Goal: Transaction & Acquisition: Purchase product/service

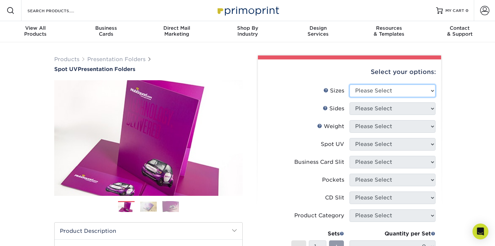
click at [374, 94] on select "Please Select 6" x 9" 9" x 12"" at bounding box center [392, 91] width 86 height 13
select select "9.00x12.00"
click at [349, 85] on select "Please Select 6" x 9" 9" x 12"" at bounding box center [392, 91] width 86 height 13
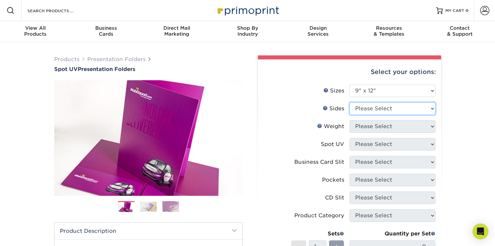
click at [366, 108] on select "Please Select Print Both Sides Print Front Only" at bounding box center [392, 108] width 86 height 13
select select "13abbda7-1d64-4f25-8bb2-c179b224825d"
click at [349, 102] on select "Please Select Print Both Sides Print Front Only" at bounding box center [392, 108] width 86 height 13
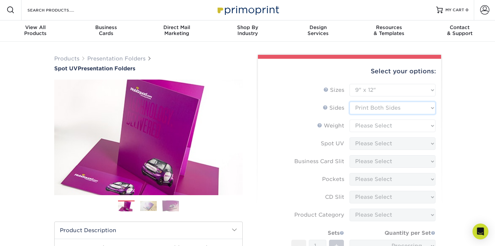
scroll to position [1, 0]
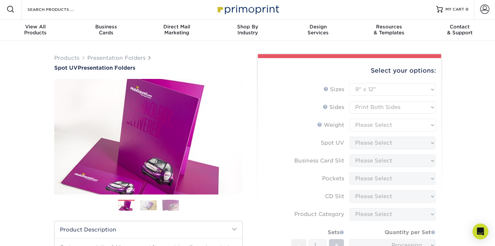
click at [368, 126] on form "Sizes Help Sizes Please Select 6" x 9" 9" x 12" Sides Weight Help" at bounding box center [349, 193] width 172 height 220
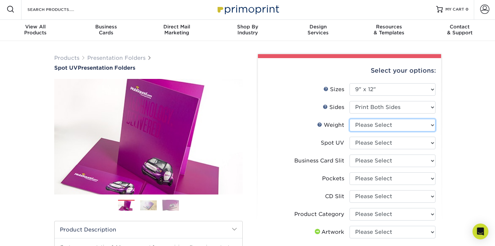
click at [368, 126] on select "Please Select 16PT" at bounding box center [392, 125] width 86 height 13
select select "16PT"
click at [349, 119] on select "Please Select 16PT" at bounding box center [392, 125] width 86 height 13
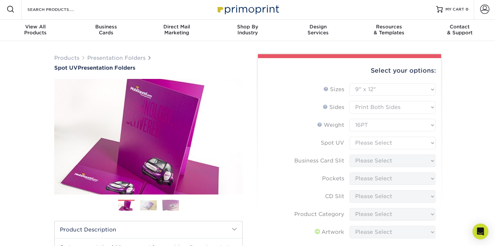
click at [357, 144] on form "Sizes Help Sizes Please Select 6" x 9" 9" x 12" Sides Weight Help" at bounding box center [349, 202] width 172 height 238
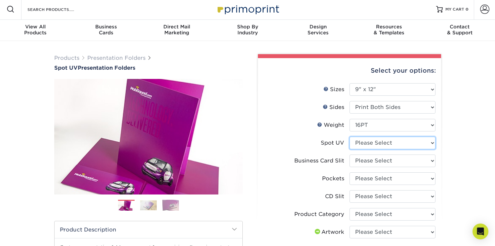
click at [357, 142] on select "Please Select Front Only" at bounding box center [392, 143] width 86 height 13
select select "1"
click at [349, 137] on select "Please Select Front Only" at bounding box center [392, 143] width 86 height 13
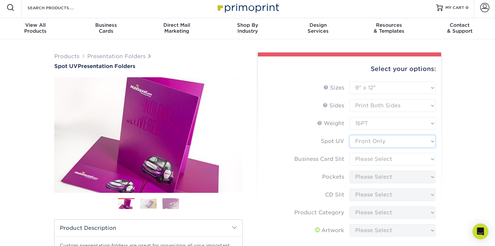
scroll to position [3, 0]
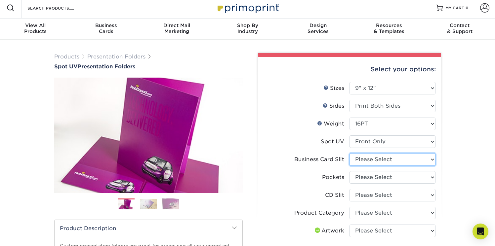
click at [368, 160] on select "Please Select No Business Card Slits On Both Pockets - Horizontal On Both Pocke…" at bounding box center [392, 159] width 86 height 13
select select "8e249328-dfb3-4e9a-9503-f178185f32c5"
click at [349, 153] on select "Please Select No Business Card Slits On Both Pockets - Horizontal On Both Pocke…" at bounding box center [392, 159] width 86 height 13
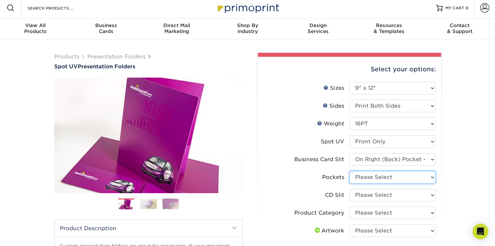
click at [360, 175] on select "Please Select 1 Pocket on the Left (Front) Side 1 Pocket on the Right (Back) Si…" at bounding box center [392, 177] width 86 height 13
select select "e8427203-e3c7-4640-a4e8-bae00c228d98"
click at [349, 171] on select "Please Select 1 Pocket on the Left (Front) Side 1 Pocket on the Right (Back) Si…" at bounding box center [392, 177] width 86 height 13
click at [371, 191] on select "Please Select No CD Slit On the Left (Front) Pocket On the Right (Back) Pocket …" at bounding box center [392, 195] width 86 height 13
select select "a092264a-7428-4d8e-b024-417dbebc6e25"
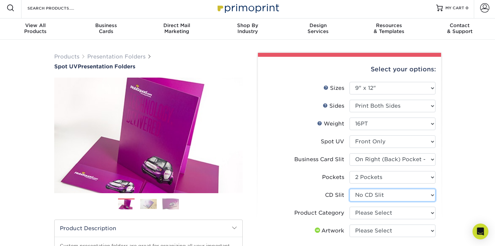
click at [349, 189] on select "Please Select No CD Slit On the Left (Front) Pocket On the Right (Back) Pocket …" at bounding box center [392, 195] width 86 height 13
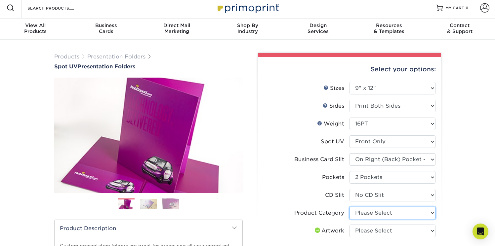
click at [365, 211] on select "Please Select Presentation Folders" at bounding box center [392, 213] width 86 height 13
select select "57f7a581-ec4a-49d7-930d-eb044a1d12ac"
click at [349, 207] on select "Please Select Presentation Folders" at bounding box center [392, 213] width 86 height 13
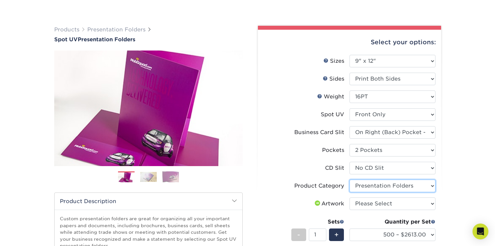
scroll to position [83, 0]
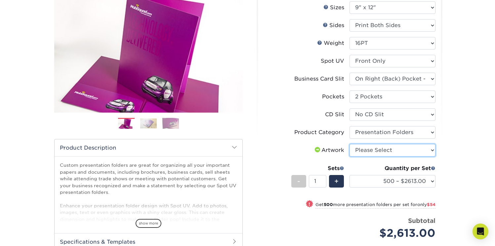
click at [369, 152] on select "Please Select I will upload files I need a design - $75" at bounding box center [392, 150] width 86 height 13
select select "upload"
click at [349, 144] on select "Please Select I will upload files I need a design - $75" at bounding box center [392, 150] width 86 height 13
click at [434, 167] on span at bounding box center [432, 168] width 5 height 5
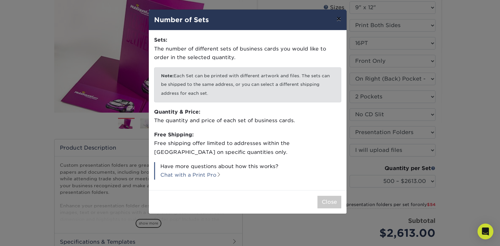
click at [339, 19] on button "×" at bounding box center [338, 19] width 15 height 19
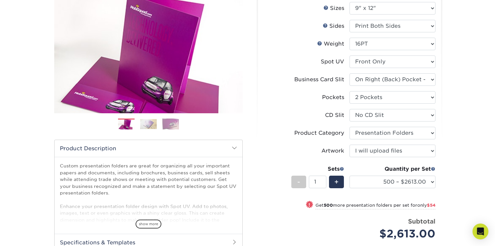
scroll to position [82, 0]
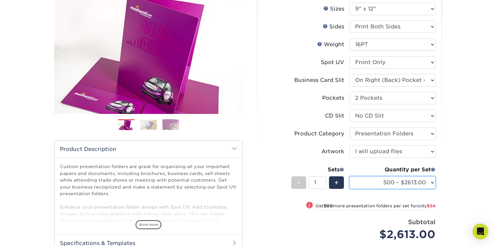
click at [396, 181] on select "500 – $2613.00 1000 – $2667.00 2500 – $3956.00 5000 – $6259.00 10000 – $12465.0…" at bounding box center [392, 182] width 86 height 13
click at [433, 168] on span at bounding box center [432, 169] width 5 height 5
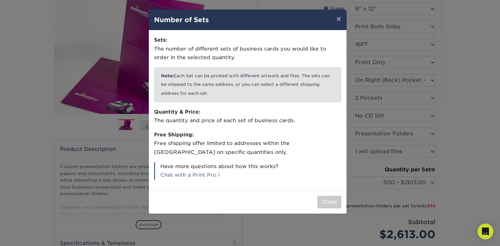
click at [439, 166] on div "× Number of Sets Sets: The number of different sets of business cards you would…" at bounding box center [250, 123] width 500 height 246
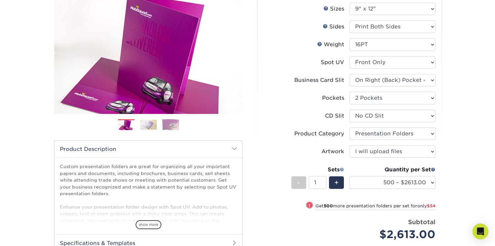
click at [341, 169] on span at bounding box center [341, 169] width 5 height 5
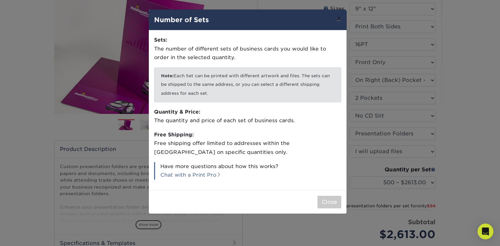
click at [340, 23] on button "×" at bounding box center [338, 19] width 15 height 19
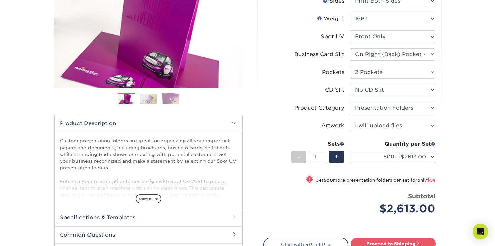
scroll to position [108, 0]
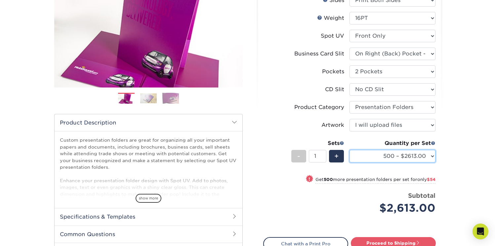
click at [404, 154] on select "500 – $2613.00 1000 – $2667.00 2500 – $3956.00 5000 – $6259.00 10000 – $12465.0…" at bounding box center [392, 156] width 86 height 13
click at [349, 150] on select "500 – $2613.00 1000 – $2667.00 2500 – $3956.00 5000 – $6259.00 10000 – $12465.0…" at bounding box center [392, 156] width 86 height 13
click at [397, 157] on select "500 – $2613.00 1000 – $2667.00 2500 – $3956.00 5000 – $6259.00 10000 – $12465.0…" at bounding box center [392, 156] width 86 height 13
click at [393, 158] on select "500 – $2613.00 1000 – $2667.00 2500 – $3956.00 5000 – $6259.00 10000 – $12465.0…" at bounding box center [392, 156] width 86 height 13
click at [349, 150] on select "500 – $2613.00 1000 – $2667.00 2500 – $3956.00 5000 – $6259.00 10000 – $12465.0…" at bounding box center [392, 156] width 86 height 13
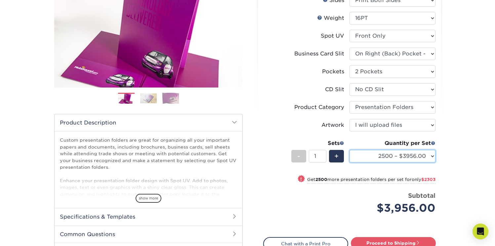
click at [410, 159] on select "500 – $2613.00 1000 – $2667.00 2500 – $3956.00 5000 – $6259.00 10000 – $12465.0…" at bounding box center [392, 156] width 86 height 13
select select "1000 – $2667.00"
click at [349, 150] on select "500 – $2613.00 1000 – $2667.00 2500 – $3956.00 5000 – $6259.00 10000 – $12465.0…" at bounding box center [392, 156] width 86 height 13
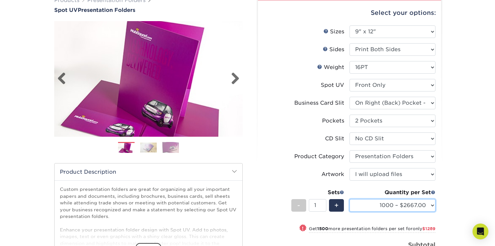
scroll to position [63, 0]
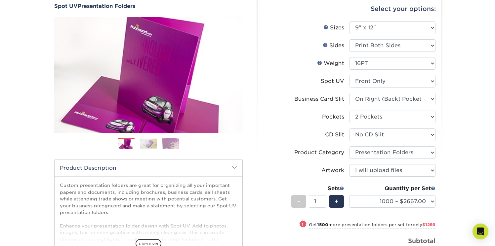
click at [153, 148] on img at bounding box center [148, 143] width 17 height 10
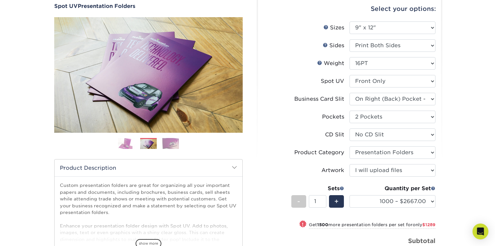
click at [173, 146] on img at bounding box center [170, 144] width 17 height 12
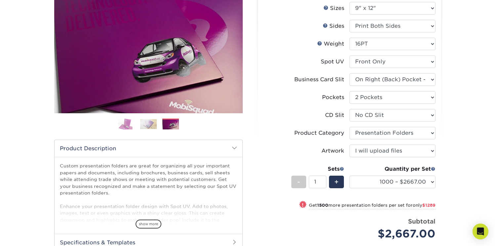
scroll to position [183, 0]
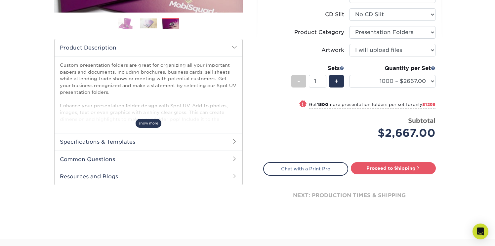
click at [148, 126] on span "show more" at bounding box center [148, 123] width 26 height 9
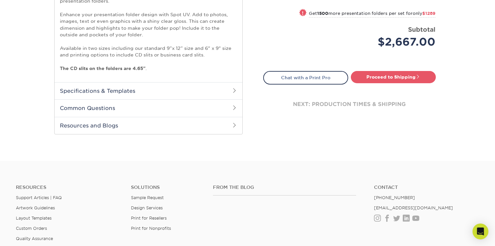
scroll to position [382, 0]
